Goal: Book appointment/travel/reservation

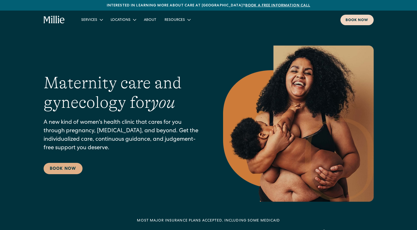
click at [364, 20] on div "Book now" at bounding box center [356, 20] width 23 height 5
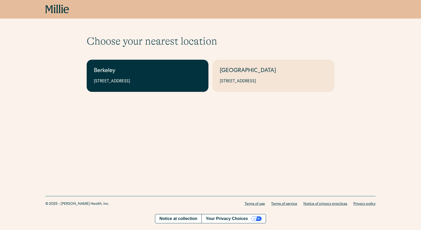
click at [190, 76] on link "Berkeley 2999 Regent St, Suite 524, Berkeley, CA 94705" at bounding box center [148, 76] width 122 height 32
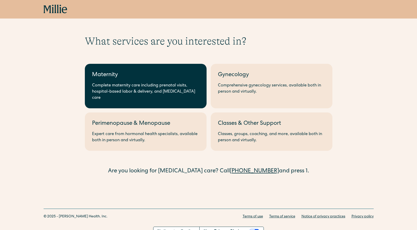
click at [195, 81] on link "Maternity Complete maternity care including prenatal visits, hospital-based lab…" at bounding box center [146, 86] width 122 height 45
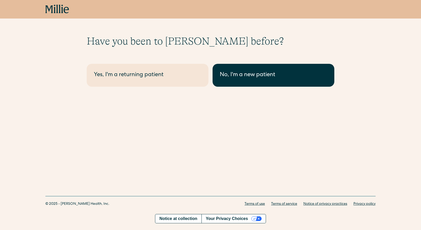
click at [254, 76] on div "No, I'm a new patient" at bounding box center [273, 75] width 107 height 9
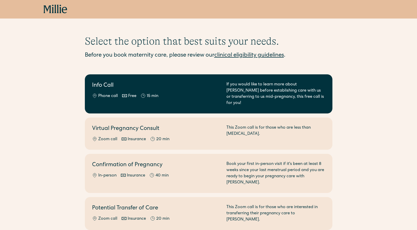
click at [261, 95] on div "If you would like to learn more about Millie before establishing care with us o…" at bounding box center [275, 94] width 99 height 25
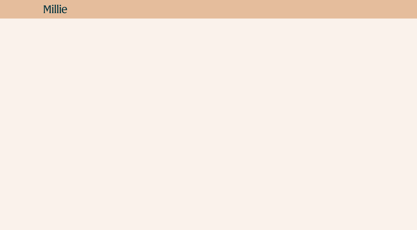
scroll to position [452, 0]
click at [53, 10] on icon at bounding box center [56, 9] width 24 height 9
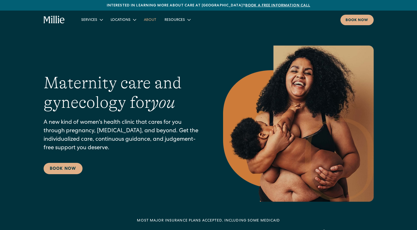
click at [150, 20] on link "About" at bounding box center [150, 19] width 21 height 9
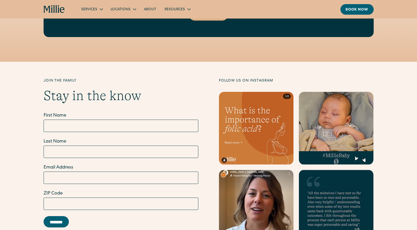
scroll to position [1418, 0]
